Goal: Task Accomplishment & Management: Manage account settings

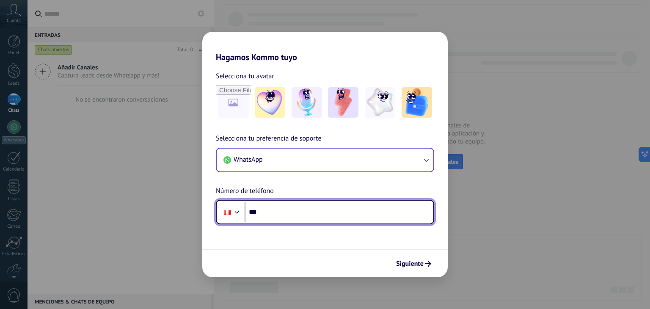
drag, startPoint x: 269, startPoint y: 213, endPoint x: 245, endPoint y: 169, distance: 49.4
click at [269, 213] on input "***" at bounding box center [339, 211] width 189 height 19
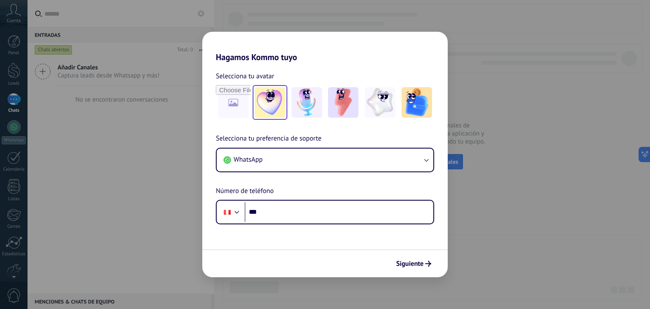
click at [265, 97] on img at bounding box center [270, 102] width 30 height 30
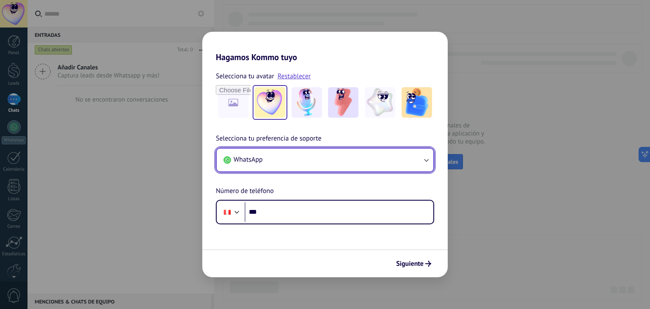
click at [308, 158] on button "WhatsApp" at bounding box center [325, 160] width 217 height 23
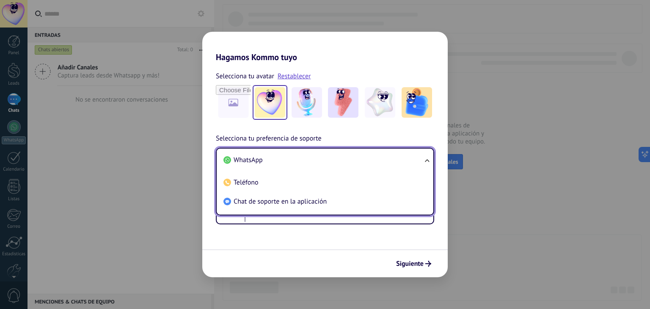
click at [308, 158] on li "WhatsApp" at bounding box center [323, 160] width 206 height 19
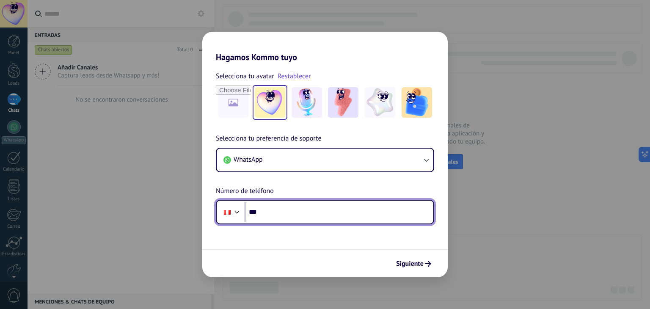
click at [294, 216] on input "***" at bounding box center [339, 211] width 189 height 19
paste input "**********"
type input "**********"
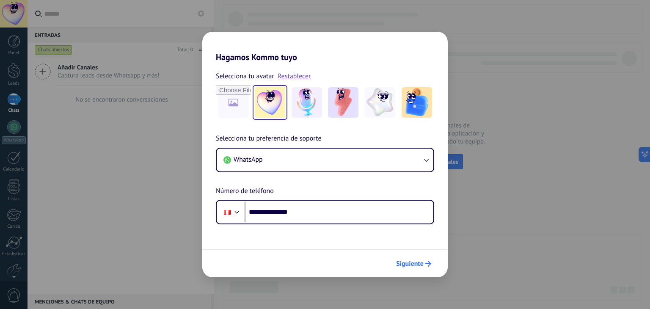
click at [418, 257] on button "Siguiente" at bounding box center [413, 263] width 43 height 14
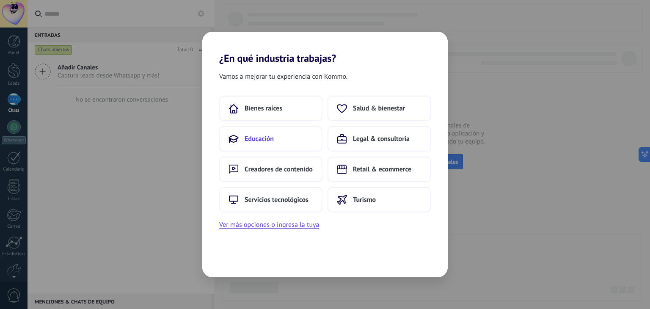
click at [255, 135] on span "Educación" at bounding box center [259, 139] width 29 height 8
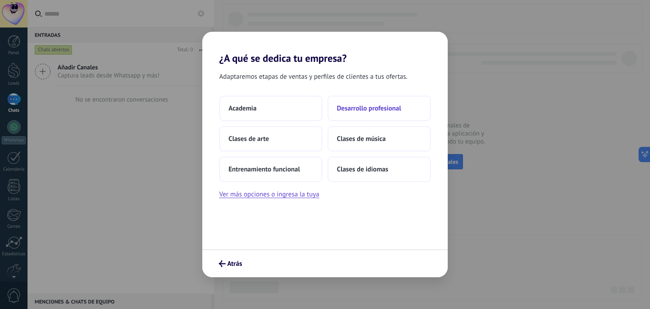
click at [362, 110] on span "Desarrollo profesional" at bounding box center [369, 108] width 64 height 8
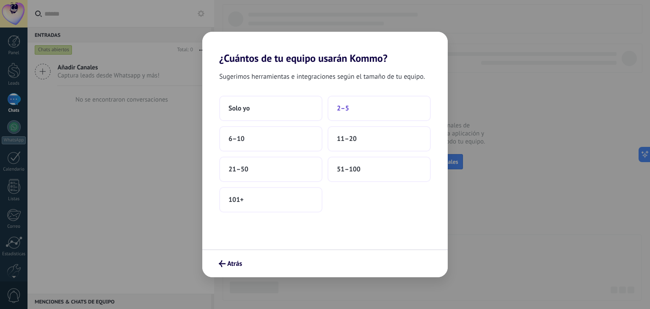
click at [340, 112] on span "2–5" at bounding box center [343, 108] width 12 height 8
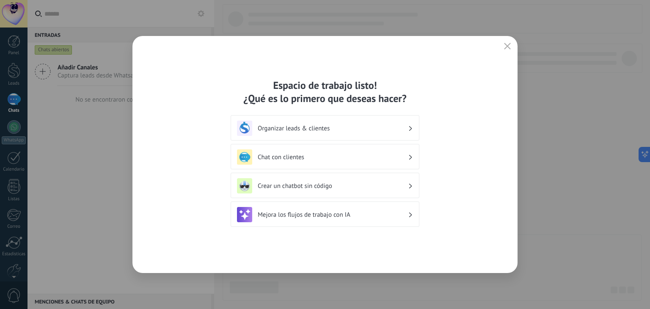
click at [319, 156] on h3 "Chat con clientes" at bounding box center [333, 157] width 150 height 8
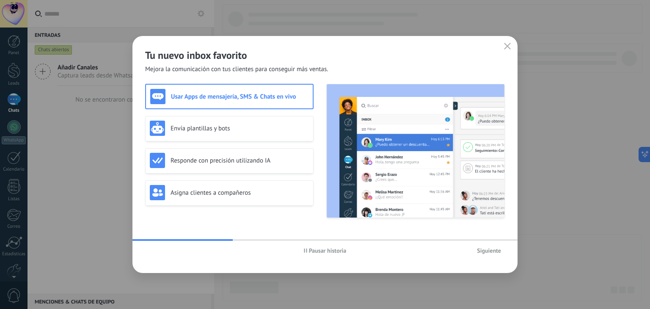
click at [252, 104] on div "Usar Apps de mensajería, SMS & Chats en vivo" at bounding box center [229, 96] width 168 height 25
click at [226, 135] on div "Envía plantillas y bots" at bounding box center [229, 128] width 159 height 15
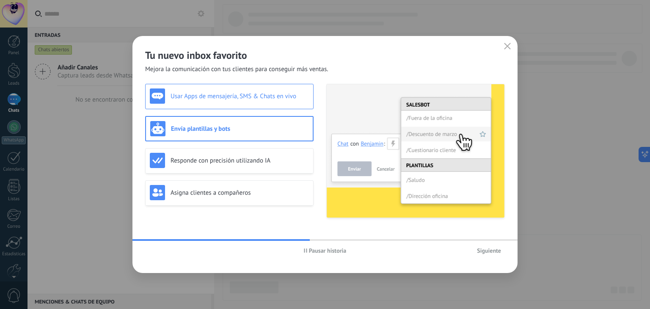
click at [248, 97] on h3 "Usar Apps de mensajería, SMS & Chats en vivo" at bounding box center [240, 96] width 138 height 8
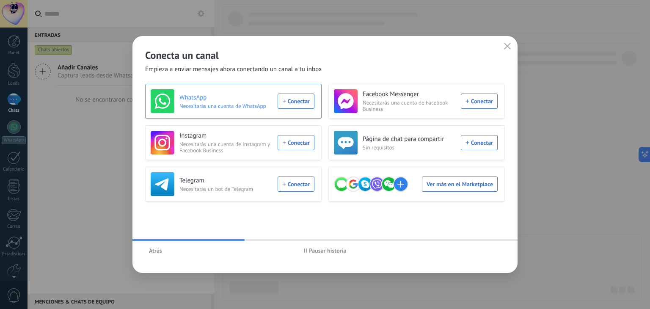
click at [297, 107] on div "WhatsApp Necesitarás una cuenta de WhatsApp Conectar" at bounding box center [233, 101] width 164 height 24
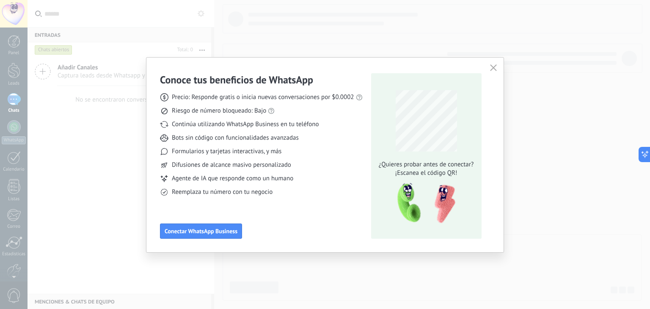
click at [349, 97] on span "Precio: Responde gratis o inicia nuevas conversaciones por $0.0002" at bounding box center [263, 97] width 182 height 8
click at [492, 65] on icon "button" at bounding box center [493, 67] width 7 height 7
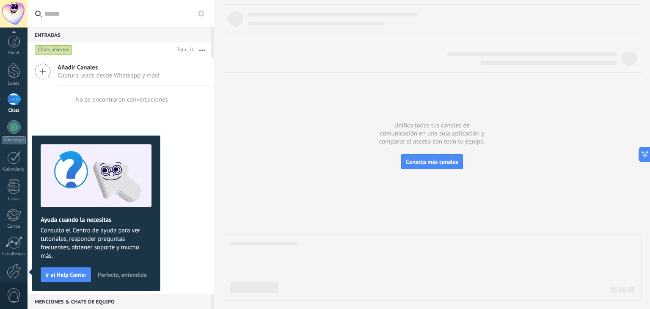
scroll to position [43, 0]
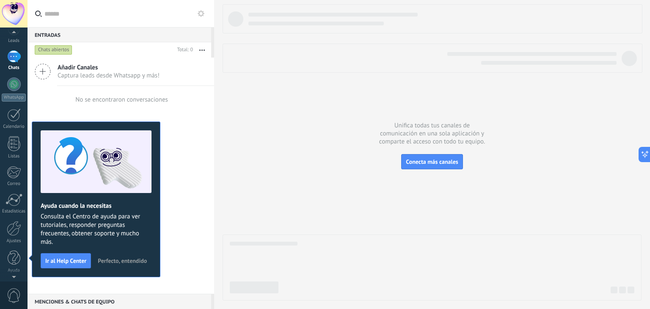
click at [12, 69] on div "Panel Leads Chats WhatsApp Clientes" at bounding box center [14, 136] width 28 height 289
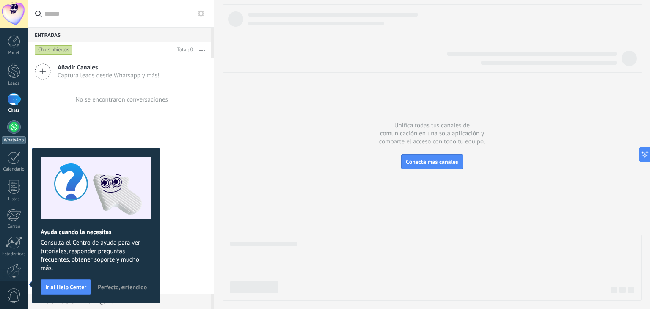
click at [13, 130] on div at bounding box center [14, 127] width 14 height 14
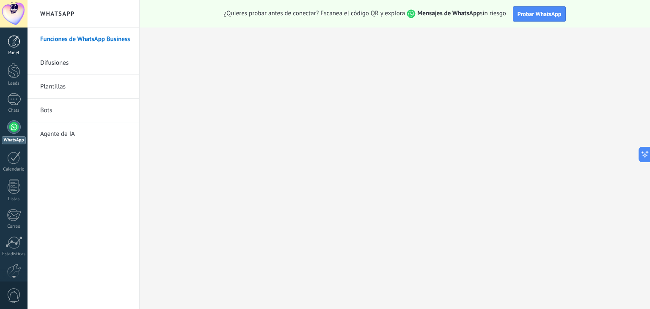
click at [17, 48] on link "Panel" at bounding box center [14, 45] width 28 height 21
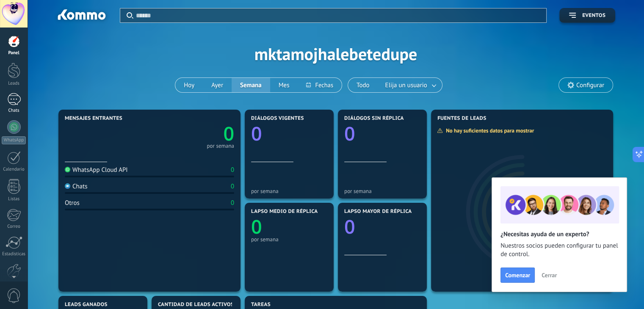
click at [18, 102] on div at bounding box center [14, 99] width 14 height 12
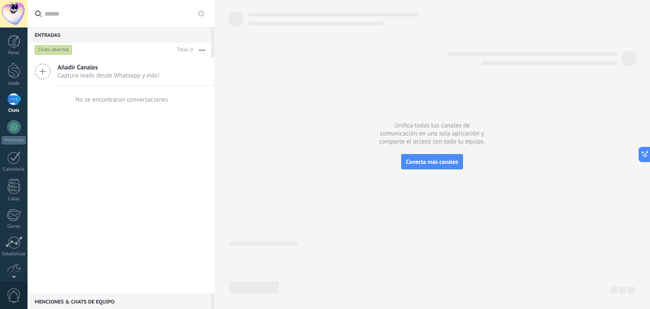
click at [44, 71] on icon at bounding box center [43, 71] width 16 height 16
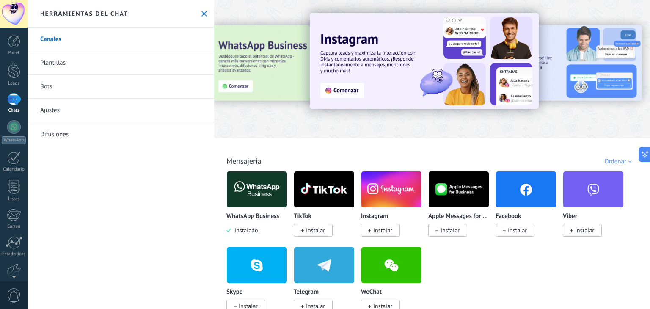
click at [248, 201] on img at bounding box center [257, 189] width 60 height 41
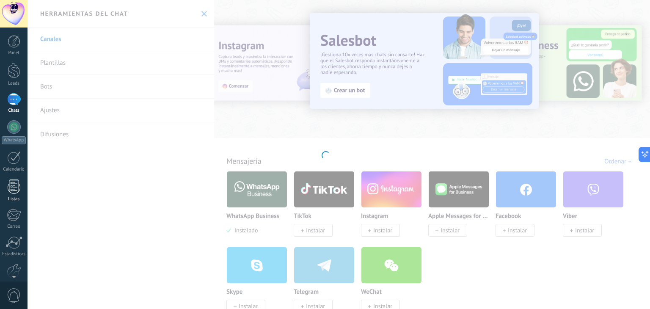
click at [19, 190] on div at bounding box center [14, 186] width 13 height 15
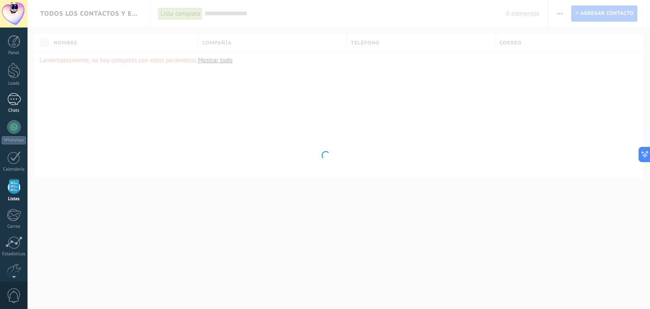
click at [18, 104] on div at bounding box center [14, 99] width 14 height 12
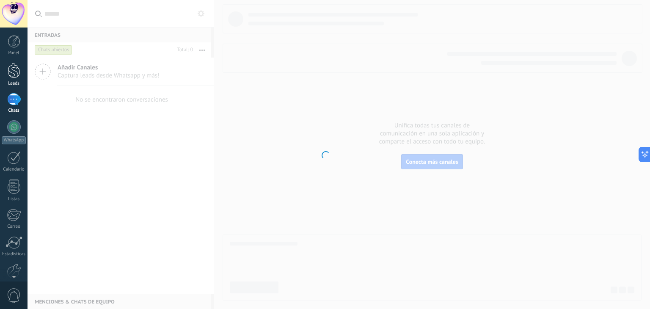
click at [9, 72] on div at bounding box center [14, 71] width 13 height 16
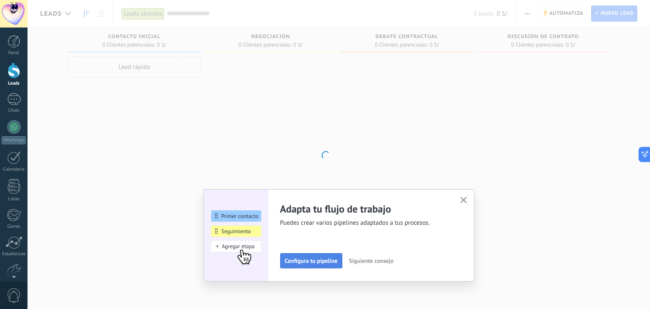
click at [313, 261] on span "Configura tu pipeline" at bounding box center [311, 261] width 53 height 6
click at [308, 263] on span "Configura tu pipeline" at bounding box center [311, 261] width 53 height 6
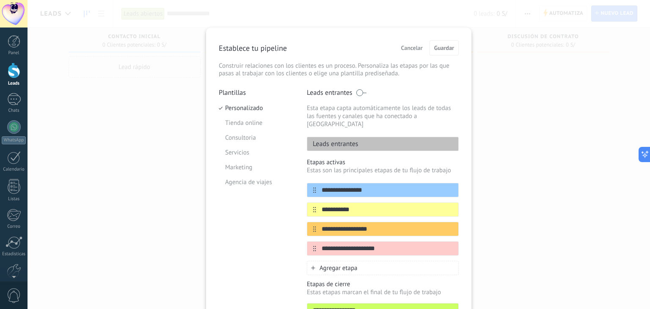
click at [406, 45] on span "Cancelar" at bounding box center [412, 48] width 22 height 6
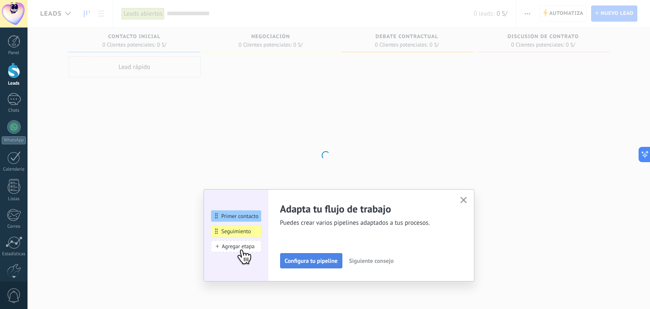
click at [310, 261] on span "Configura tu pipeline" at bounding box center [311, 261] width 53 height 6
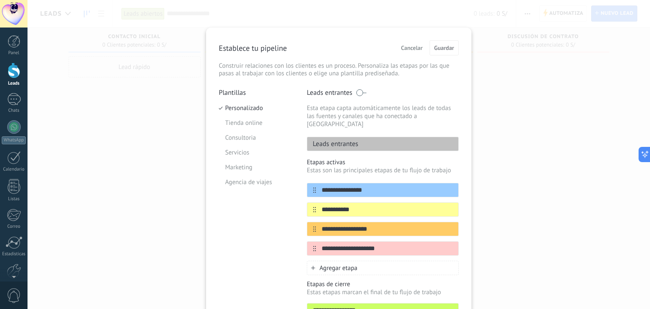
click at [405, 50] on span "Cancelar" at bounding box center [412, 48] width 22 height 6
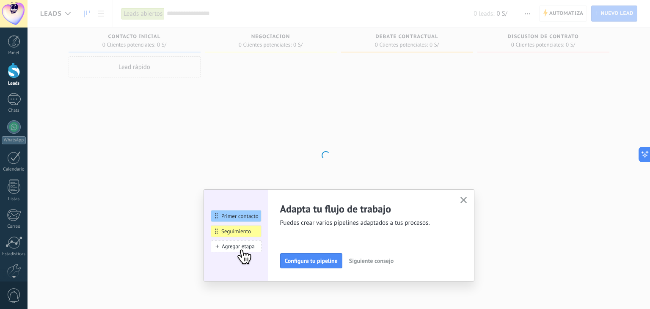
click at [460, 202] on button "button" at bounding box center [463, 200] width 11 height 11
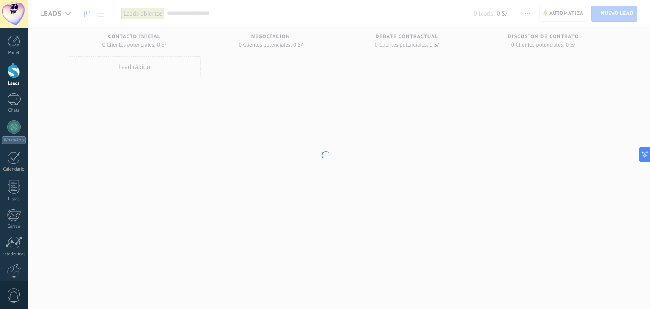
click at [410, 111] on div at bounding box center [325, 154] width 650 height 309
click at [16, 291] on span "0" at bounding box center [14, 295] width 14 height 15
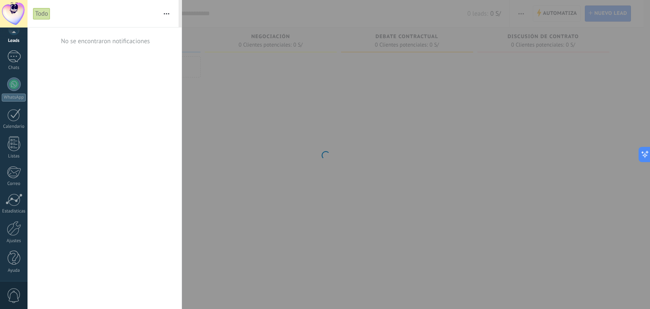
scroll to position [42, 0]
click at [15, 261] on div at bounding box center [14, 258] width 13 height 15
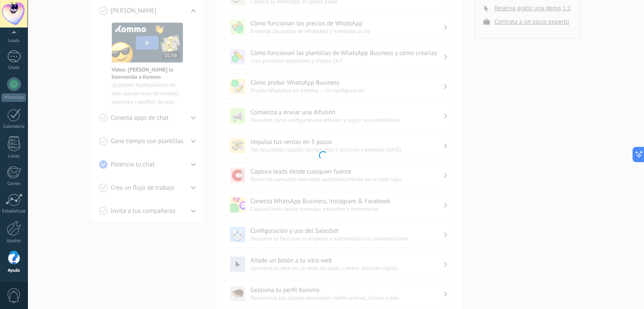
scroll to position [212, 0]
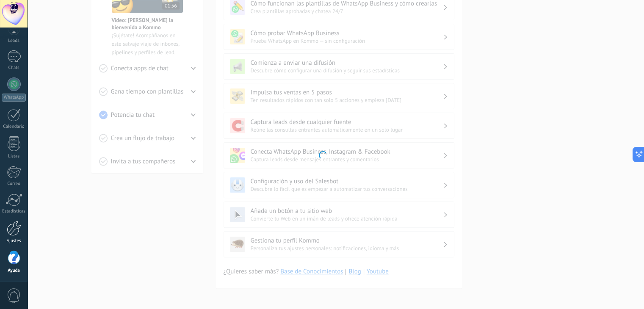
click at [11, 234] on div at bounding box center [14, 228] width 14 height 15
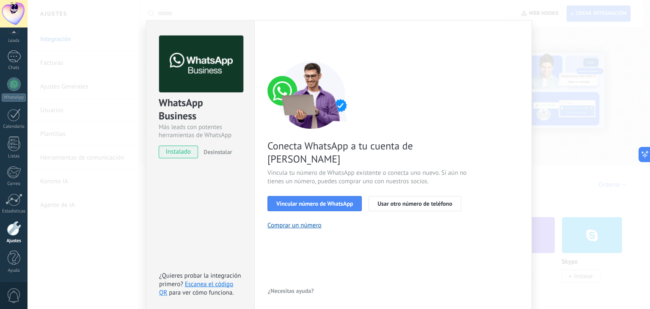
scroll to position [12, 0]
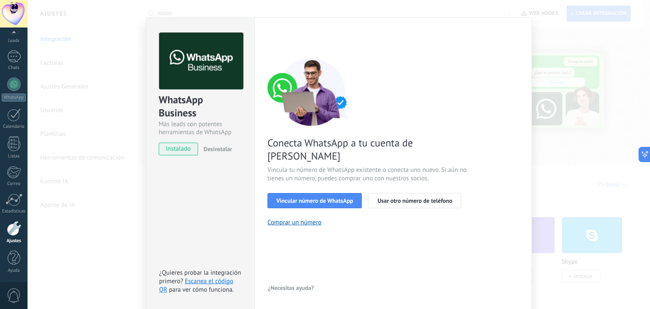
click at [68, 252] on div "WhatsApp Business Más leads con potentes herramientas de WhatsApp instalado Des…" at bounding box center [339, 154] width 622 height 309
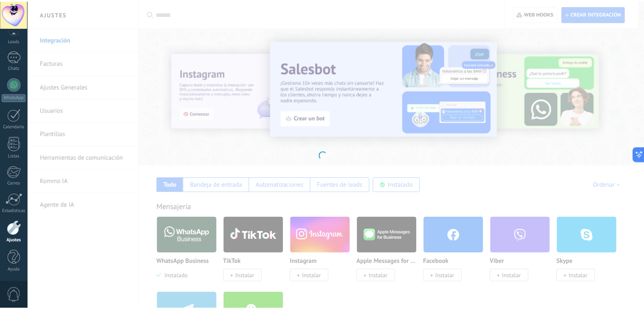
scroll to position [0, 0]
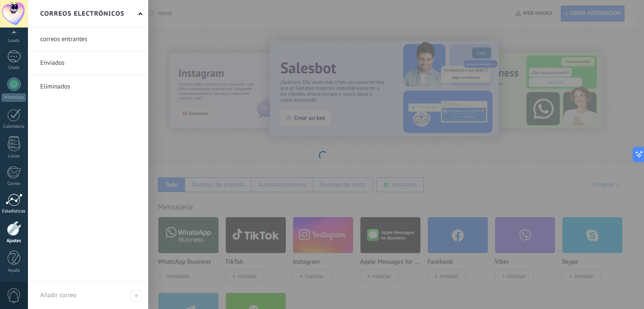
click at [13, 205] on div at bounding box center [14, 199] width 17 height 13
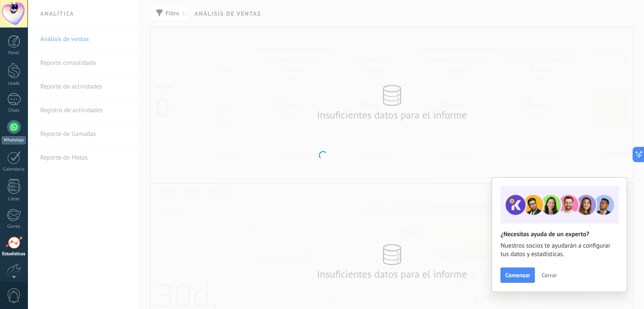
click at [15, 124] on div at bounding box center [14, 127] width 14 height 14
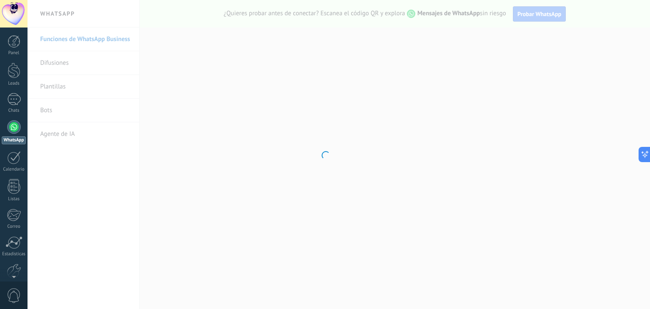
click at [237, 239] on div at bounding box center [325, 154] width 650 height 309
click at [239, 233] on div at bounding box center [325, 154] width 650 height 309
click at [11, 44] on div at bounding box center [14, 41] width 13 height 13
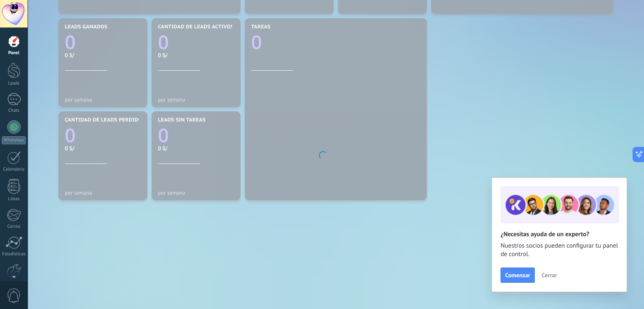
scroll to position [290, 0]
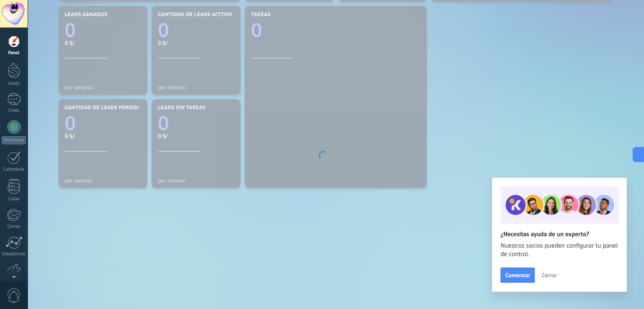
click at [548, 275] on span "Cerrar" at bounding box center [548, 275] width 15 height 6
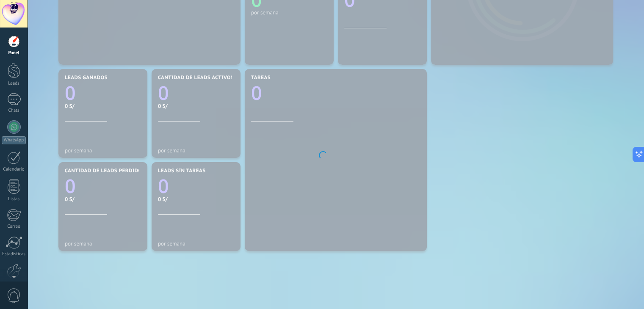
scroll to position [163, 0]
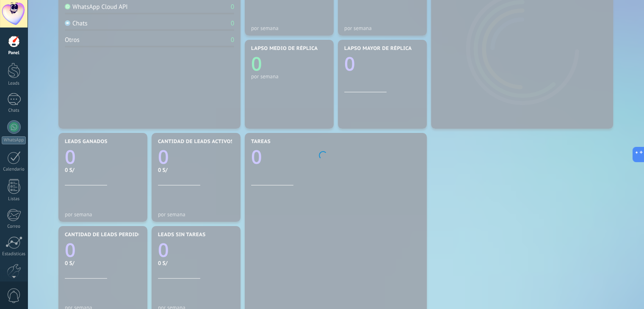
click at [478, 191] on div at bounding box center [322, 154] width 644 height 309
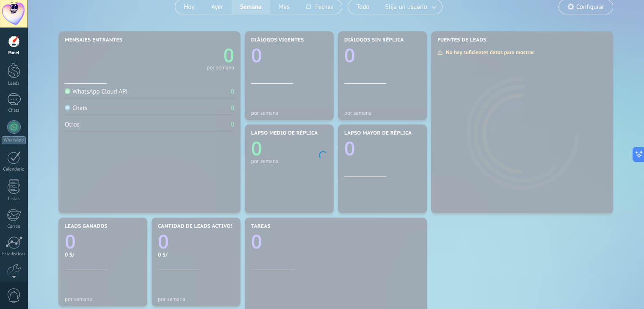
scroll to position [0, 0]
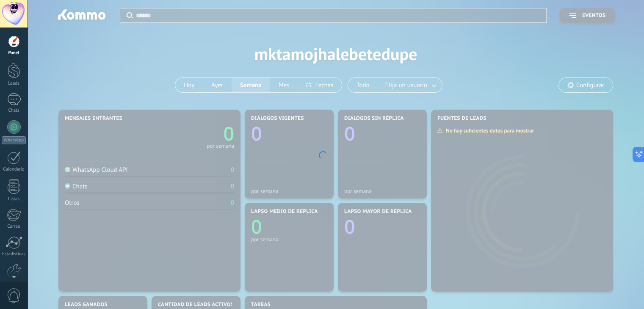
click at [158, 36] on div at bounding box center [322, 154] width 644 height 309
click at [64, 16] on div at bounding box center [322, 154] width 644 height 309
click at [16, 12] on div at bounding box center [14, 14] width 28 height 28
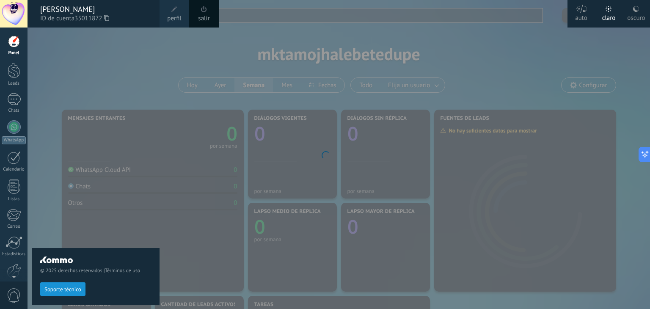
click at [173, 17] on span "perfil" at bounding box center [174, 18] width 14 height 9
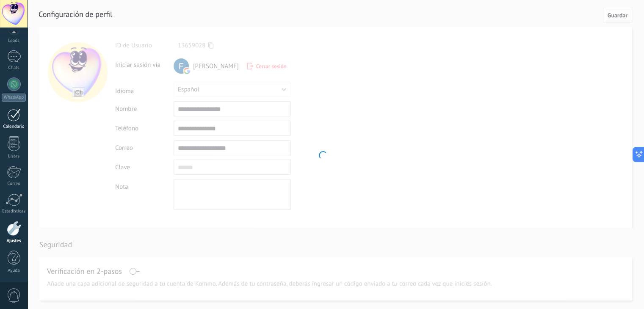
click at [20, 117] on link "Calendario" at bounding box center [14, 118] width 28 height 21
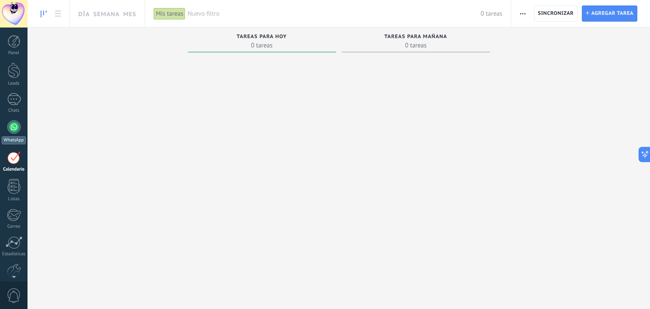
click at [12, 131] on div at bounding box center [14, 127] width 14 height 14
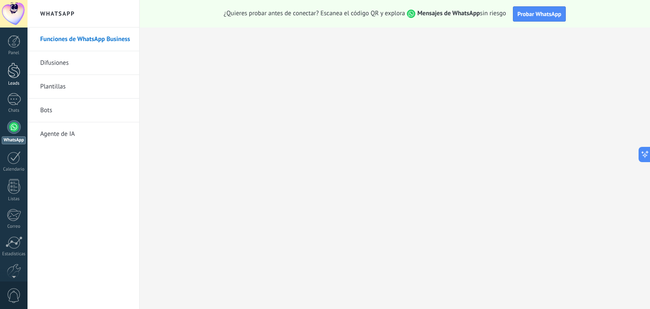
click at [11, 81] on div "Leads" at bounding box center [14, 84] width 25 height 6
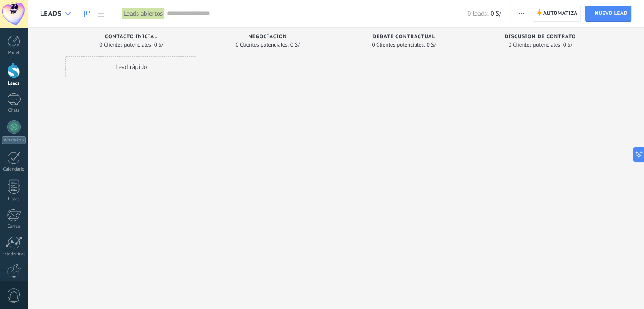
click at [63, 16] on div at bounding box center [68, 14] width 14 height 17
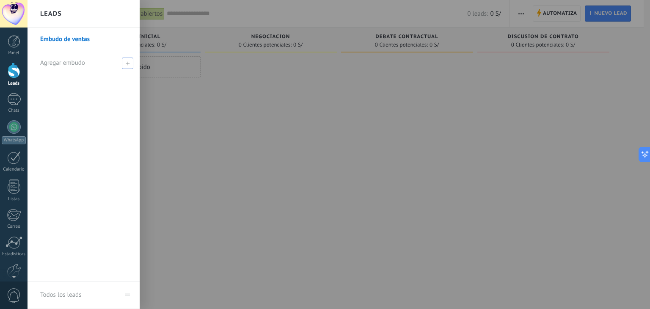
click at [71, 63] on span "Agregar embudo" at bounding box center [62, 63] width 45 height 8
click at [71, 63] on input "text" at bounding box center [80, 63] width 80 height 14
click at [192, 115] on div at bounding box center [353, 154] width 650 height 309
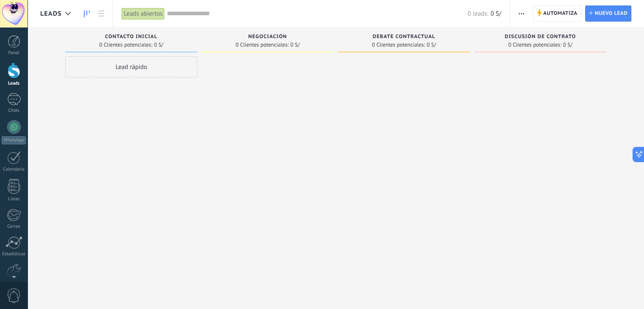
click at [136, 13] on div "Leads abiertos" at bounding box center [142, 14] width 43 height 12
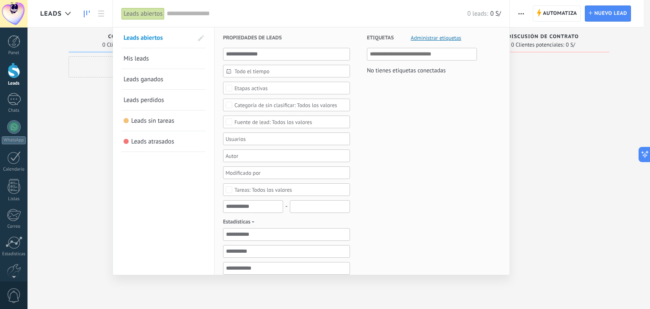
click at [157, 63] on link "Mis leads" at bounding box center [164, 58] width 80 height 20
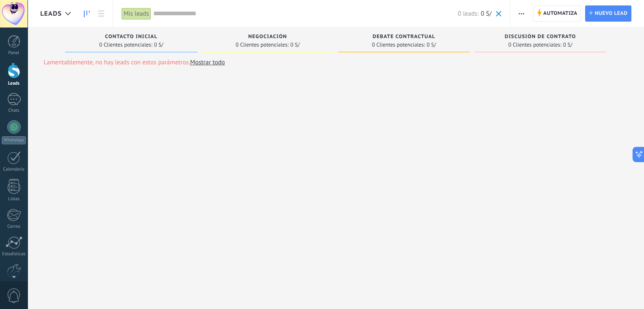
click at [143, 17] on div "Mis leads" at bounding box center [136, 14] width 30 height 12
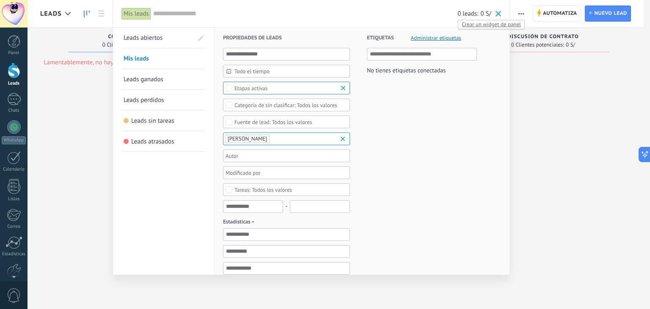
click at [468, 26] on span "Crear un widget de panel" at bounding box center [491, 24] width 66 height 9
